Goal: Task Accomplishment & Management: Use online tool/utility

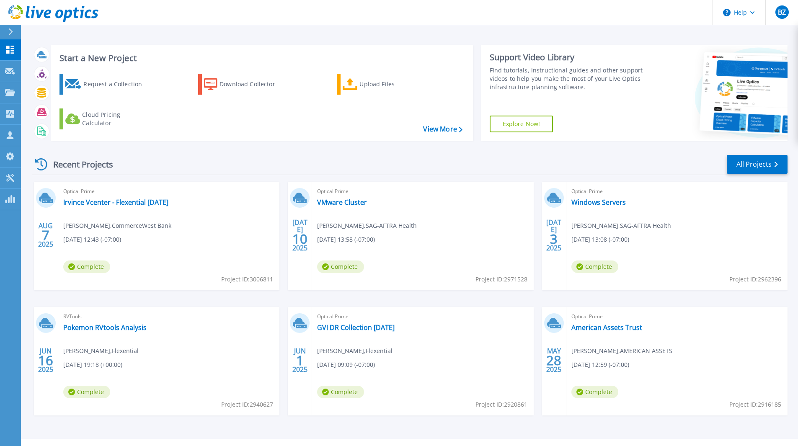
click at [10, 31] on icon at bounding box center [10, 31] width 5 height 7
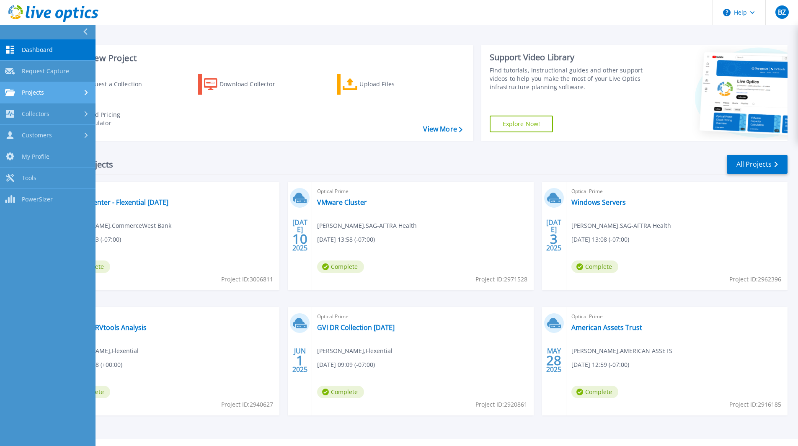
click at [35, 94] on span "Projects" at bounding box center [33, 93] width 22 height 8
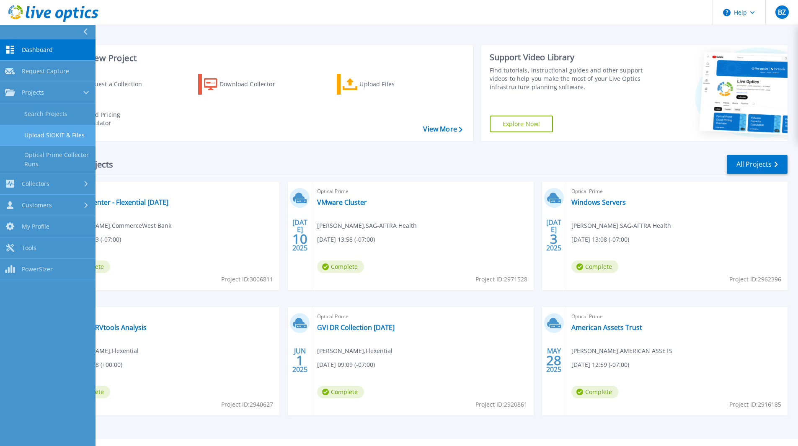
click at [50, 133] on link "Upload SIOKIT & Files" at bounding box center [47, 135] width 95 height 21
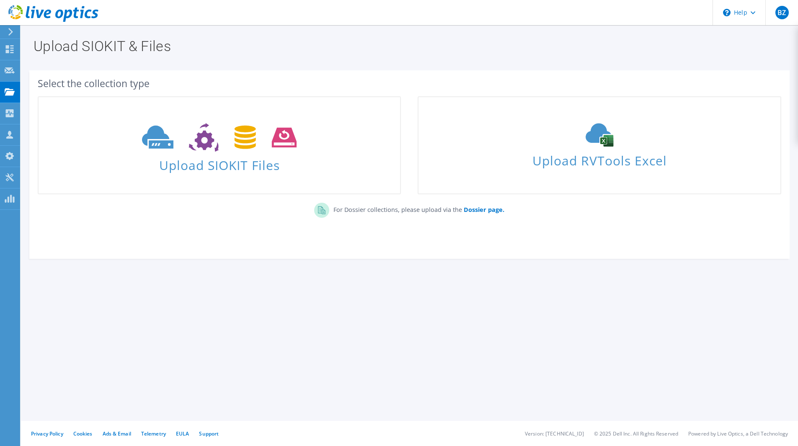
click at [10, 31] on icon at bounding box center [11, 32] width 6 height 8
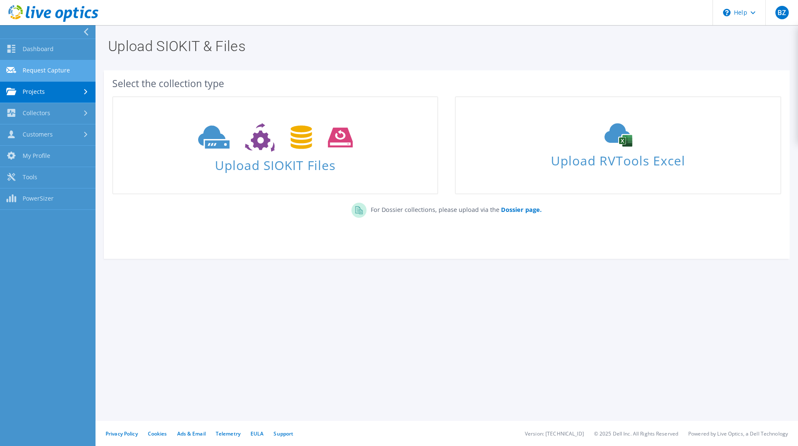
click at [42, 71] on link "Request Capture" at bounding box center [47, 70] width 95 height 21
